Goal: Navigation & Orientation: Find specific page/section

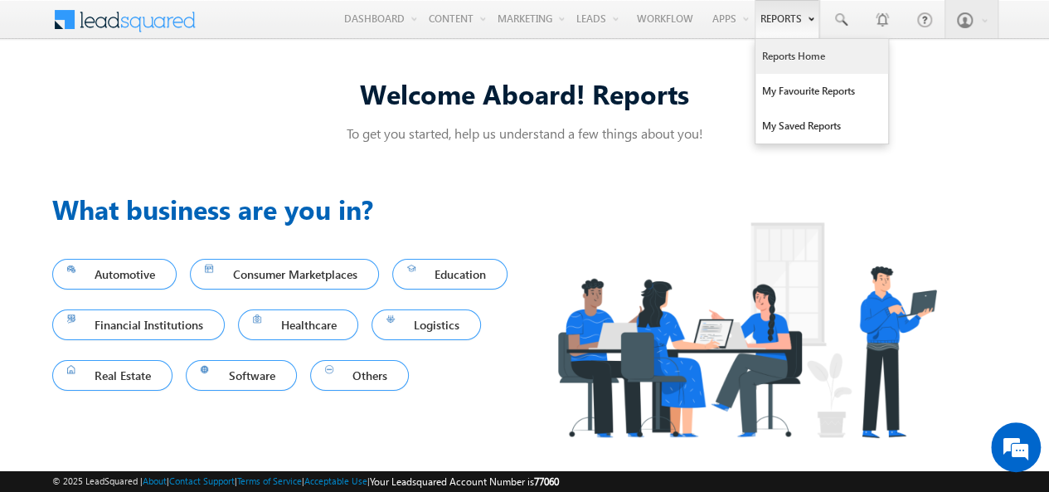
click at [786, 52] on link "Reports Home" at bounding box center [821, 56] width 133 height 35
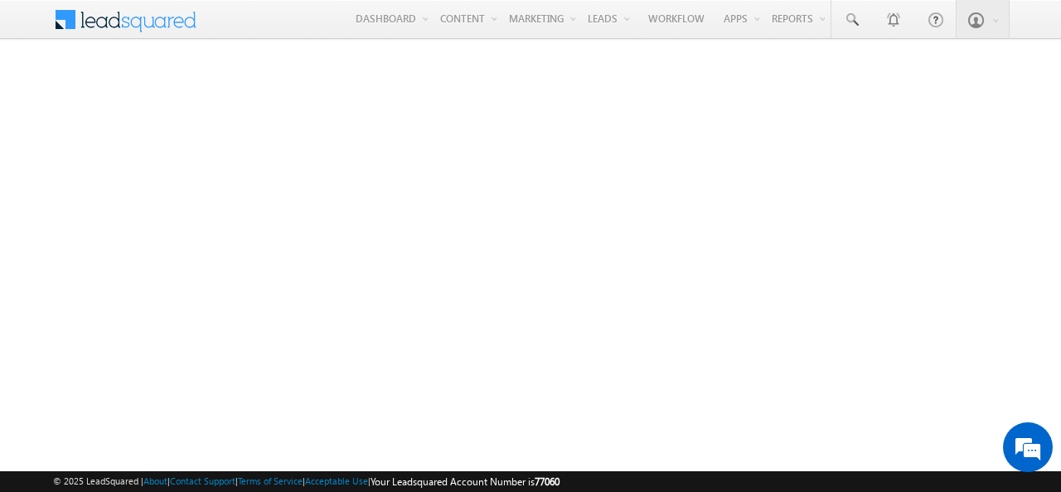
click at [58, 22] on span at bounding box center [64, 16] width 23 height 26
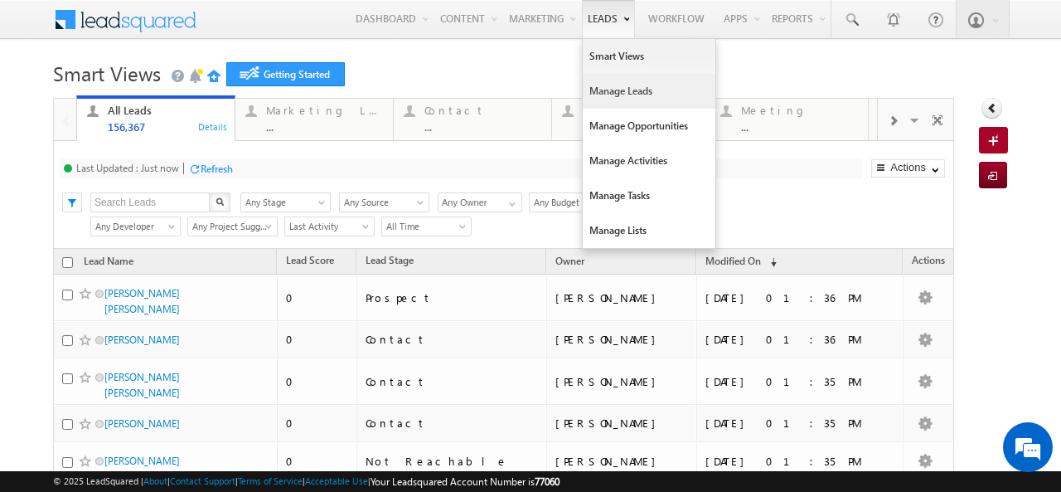
click at [610, 98] on link "Manage Leads" at bounding box center [649, 91] width 133 height 35
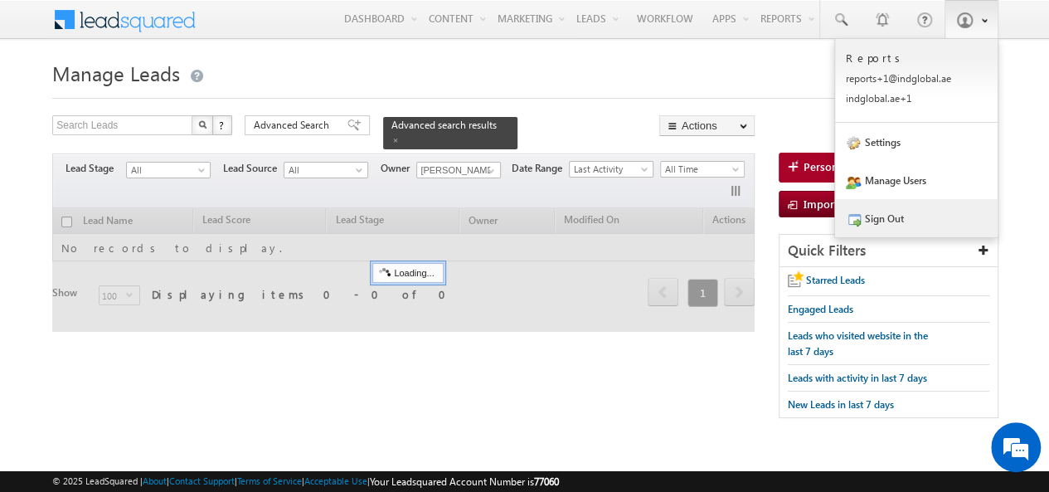
click at [895, 216] on link "Sign Out" at bounding box center [916, 218] width 162 height 38
